Goal: Find specific page/section: Find specific page/section

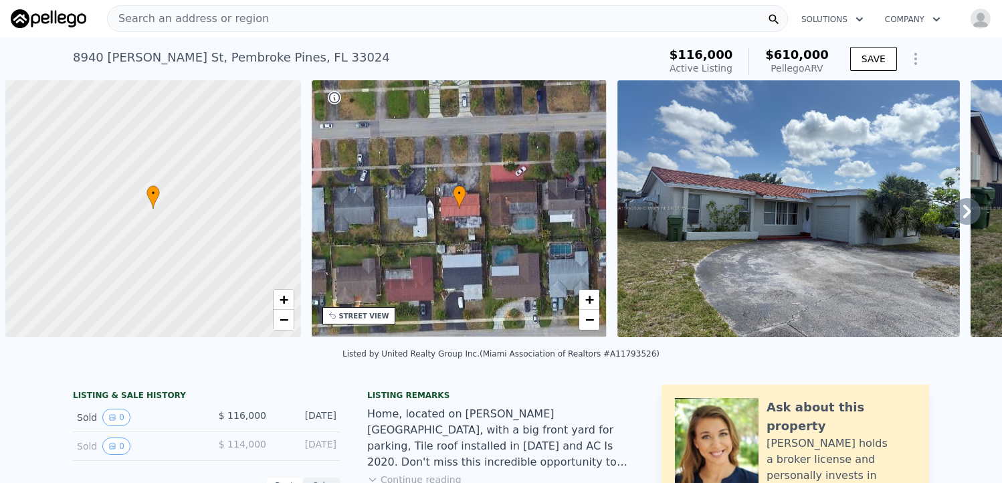
scroll to position [0, 5]
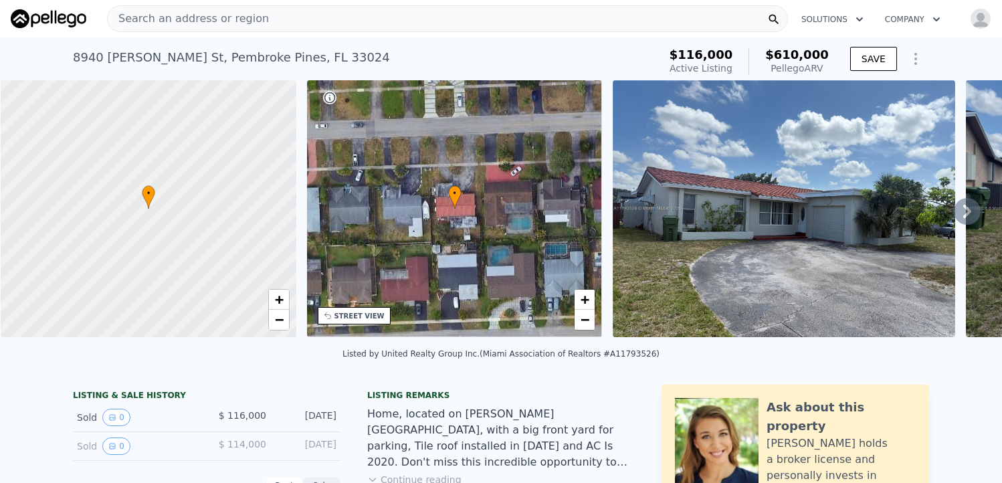
click at [200, 19] on span "Search an address or region" at bounding box center [188, 19] width 161 height 16
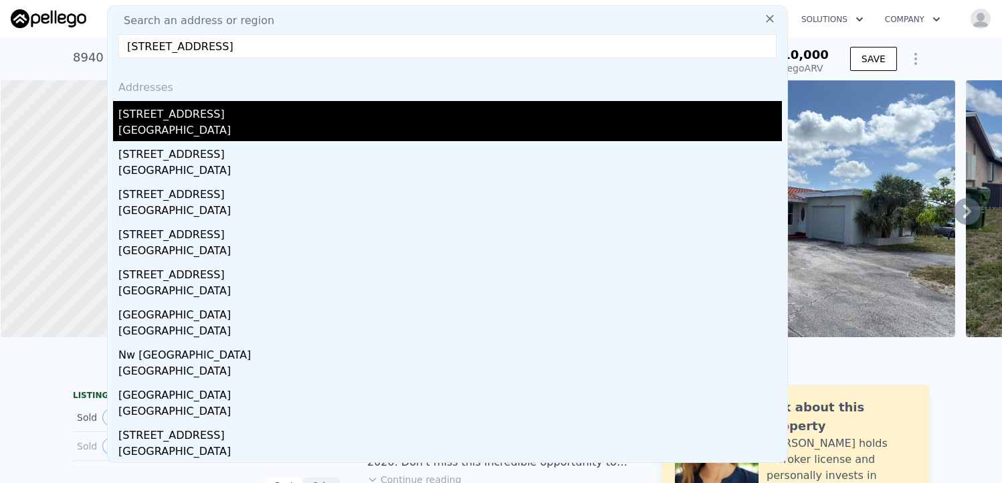
type input "[STREET_ADDRESS]"
click at [233, 122] on div "[GEOGRAPHIC_DATA]" at bounding box center [449, 131] width 663 height 19
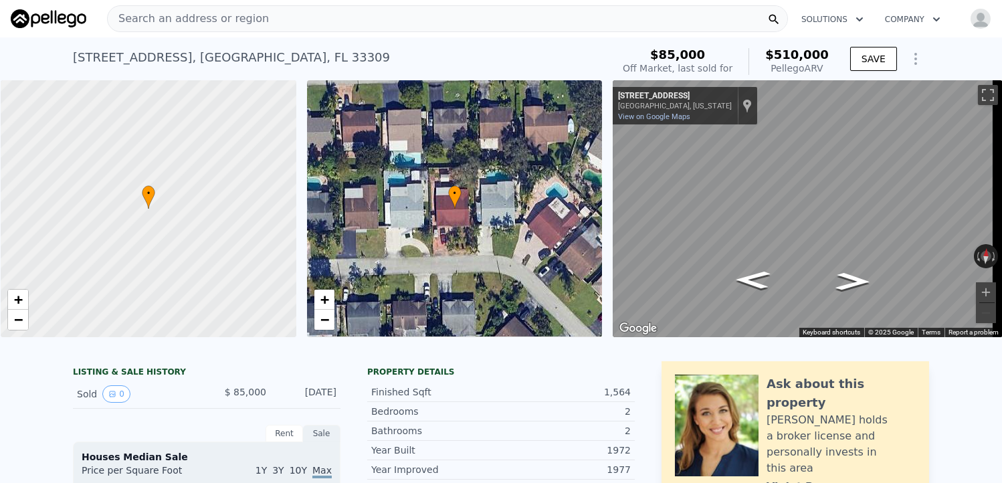
click at [973, 15] on img "button" at bounding box center [979, 18] width 21 height 21
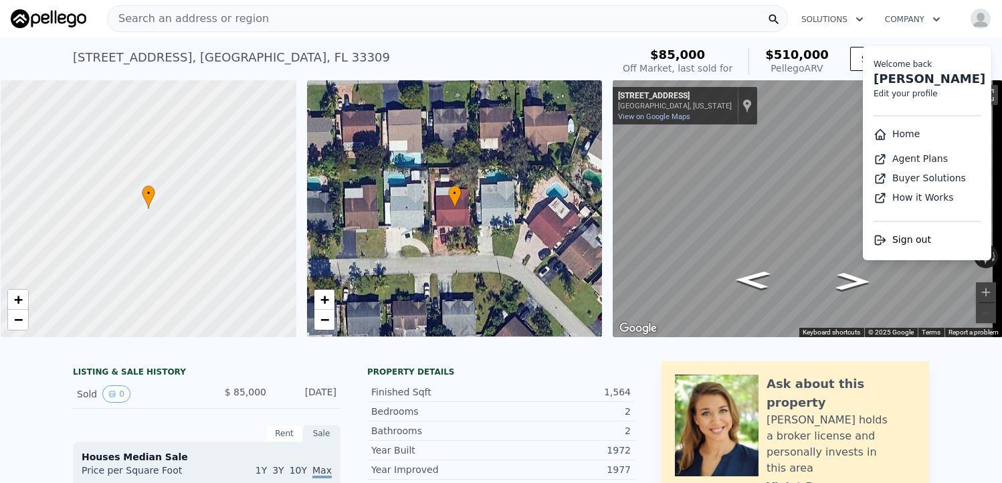
click at [584, 43] on div "[STREET_ADDRESS] Sold [DATE] for $85k (~ARV $510k )" at bounding box center [340, 61] width 534 height 37
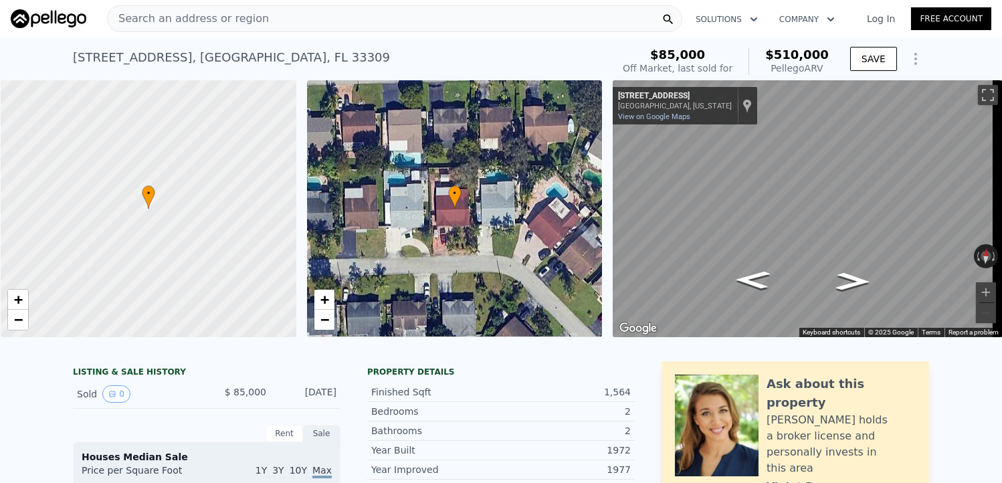
click at [231, 18] on span "Search an address or region" at bounding box center [188, 19] width 161 height 16
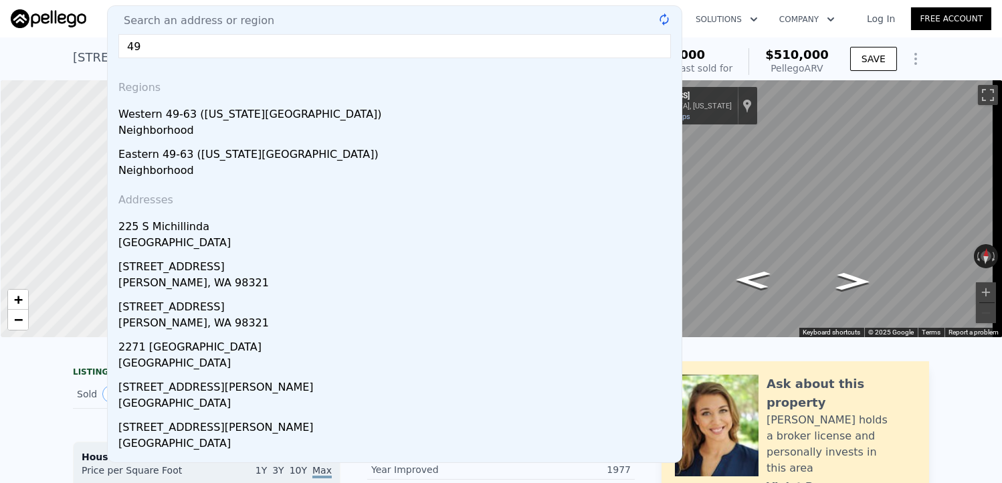
type input "4"
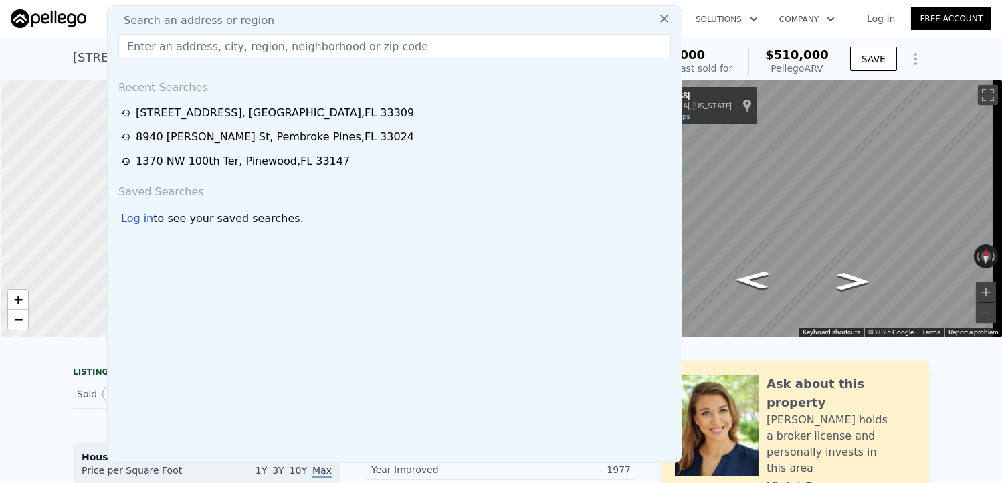
paste input "[STREET_ADDRESS]"
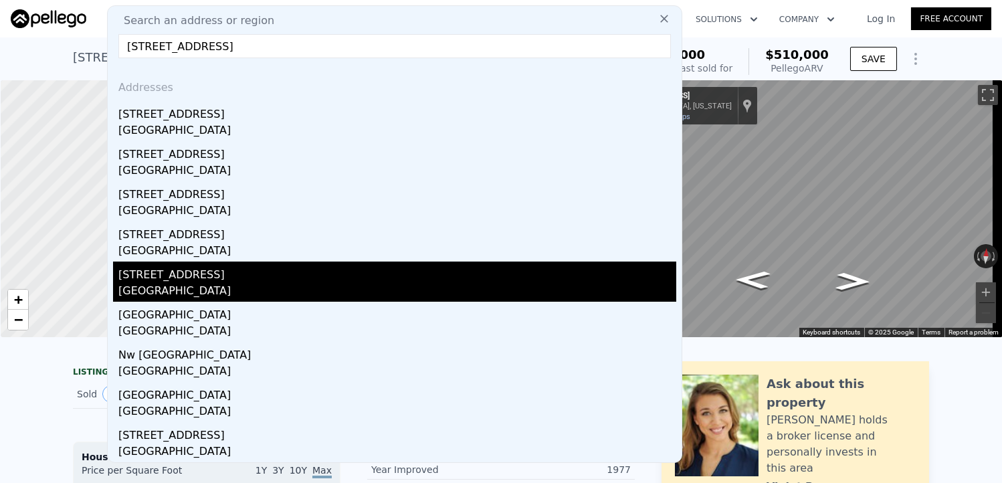
type input "[STREET_ADDRESS]"
click at [175, 264] on div "[STREET_ADDRESS]" at bounding box center [397, 271] width 558 height 21
